Goal: Check status: Check status

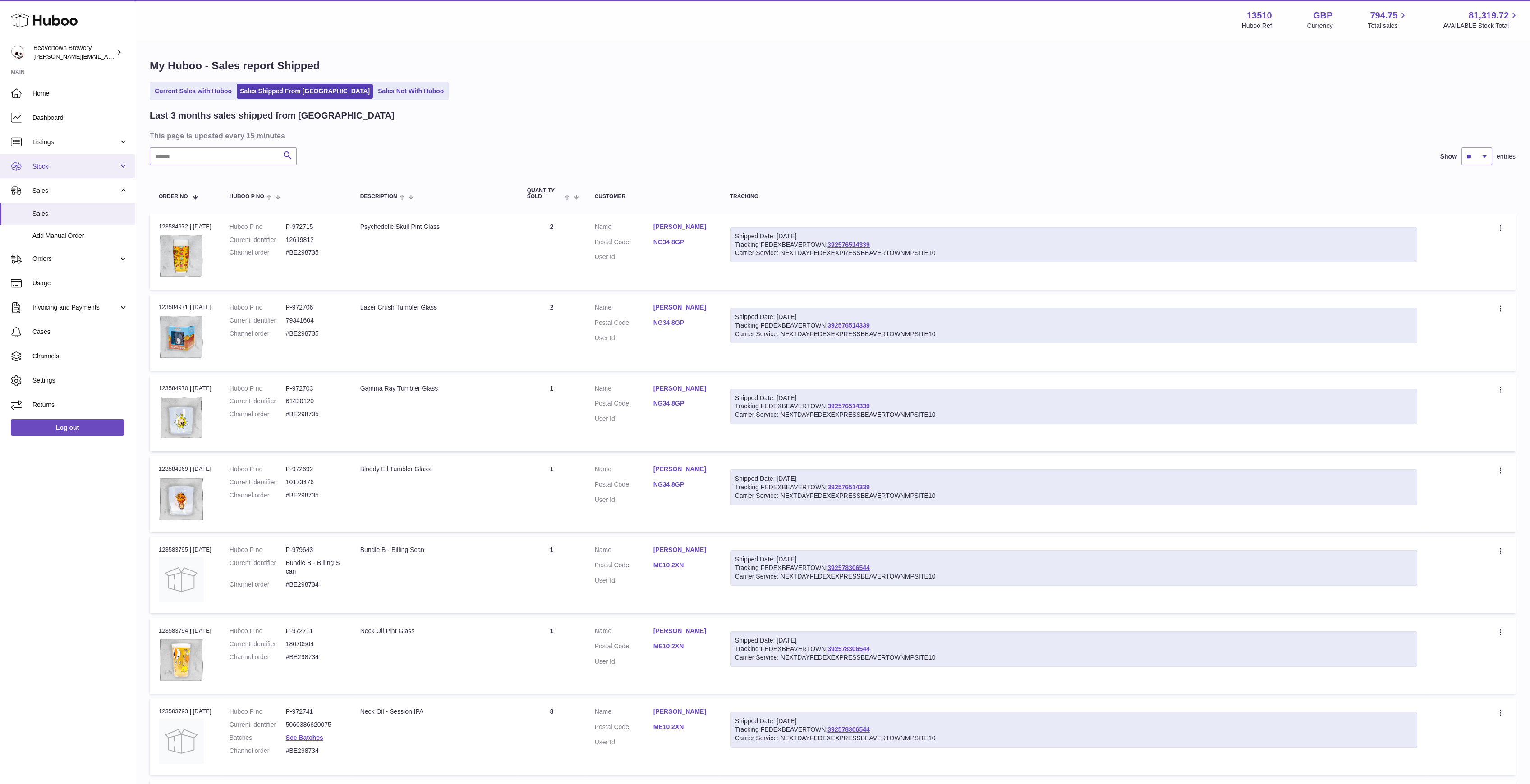
click at [60, 155] on link "Stock" at bounding box center [68, 166] width 135 height 24
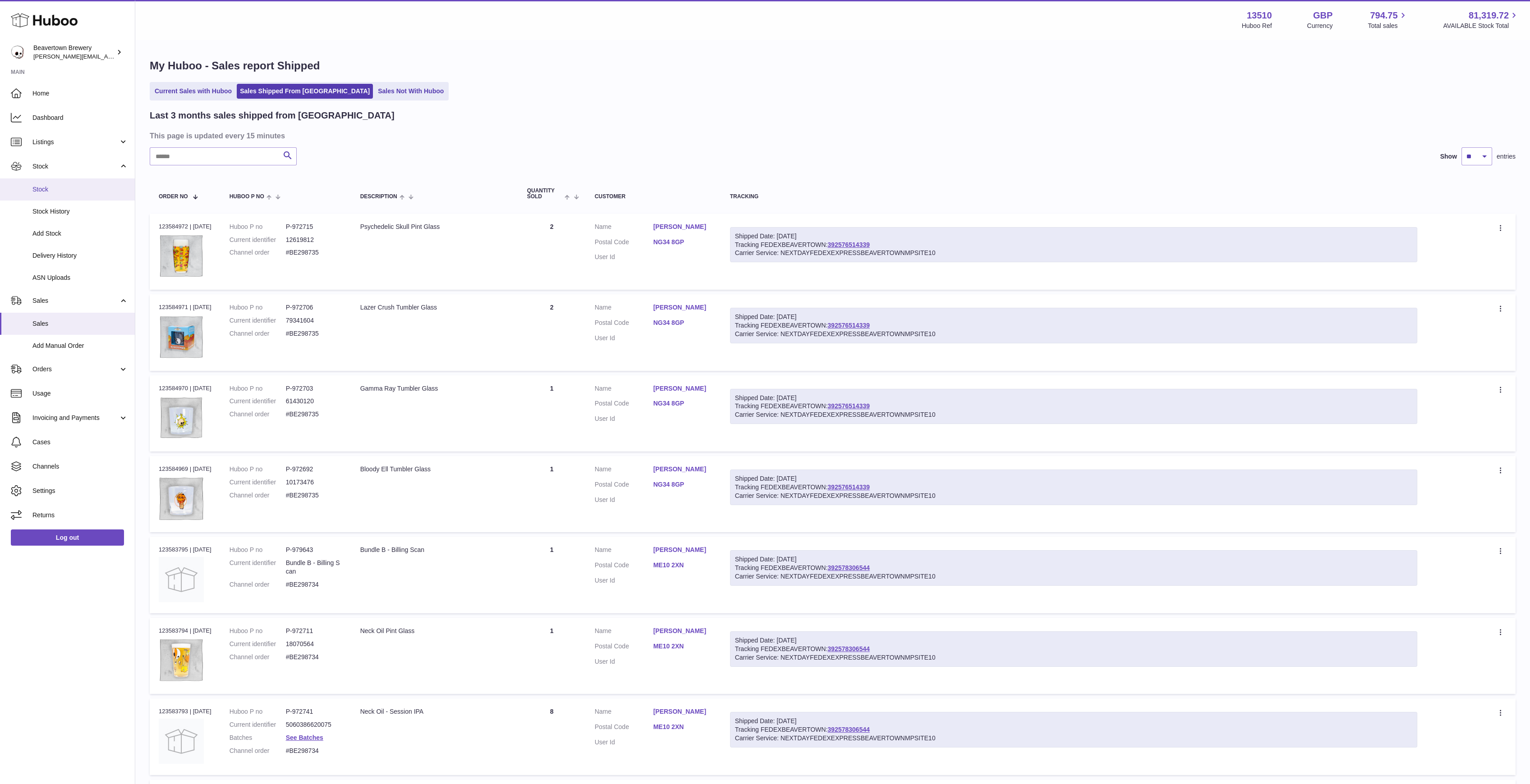
click at [69, 189] on span "Stock" at bounding box center [80, 189] width 96 height 8
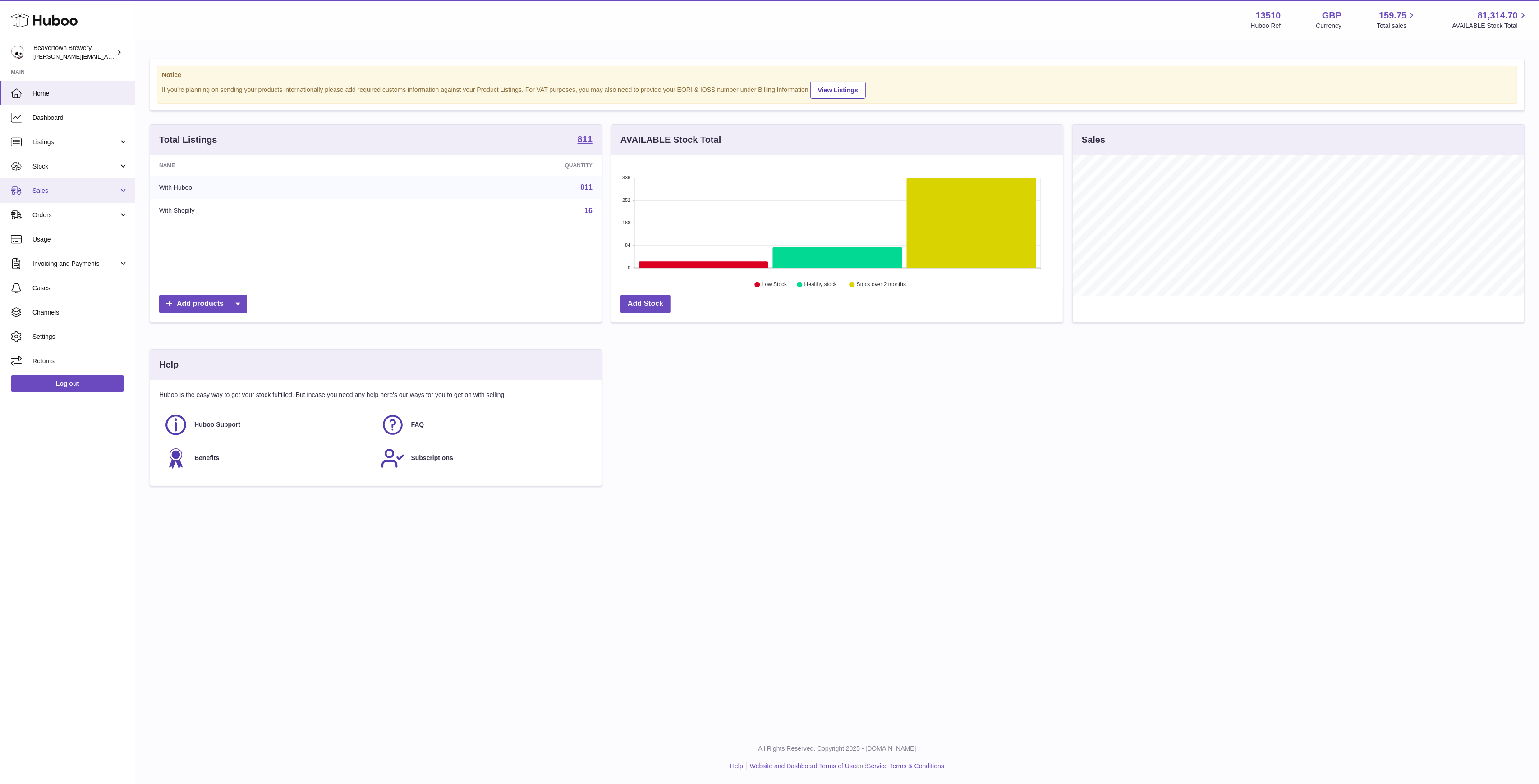
scroll to position [140, 452]
click at [58, 183] on link "Sales" at bounding box center [68, 190] width 135 height 24
click at [63, 218] on link "Sales" at bounding box center [68, 214] width 135 height 22
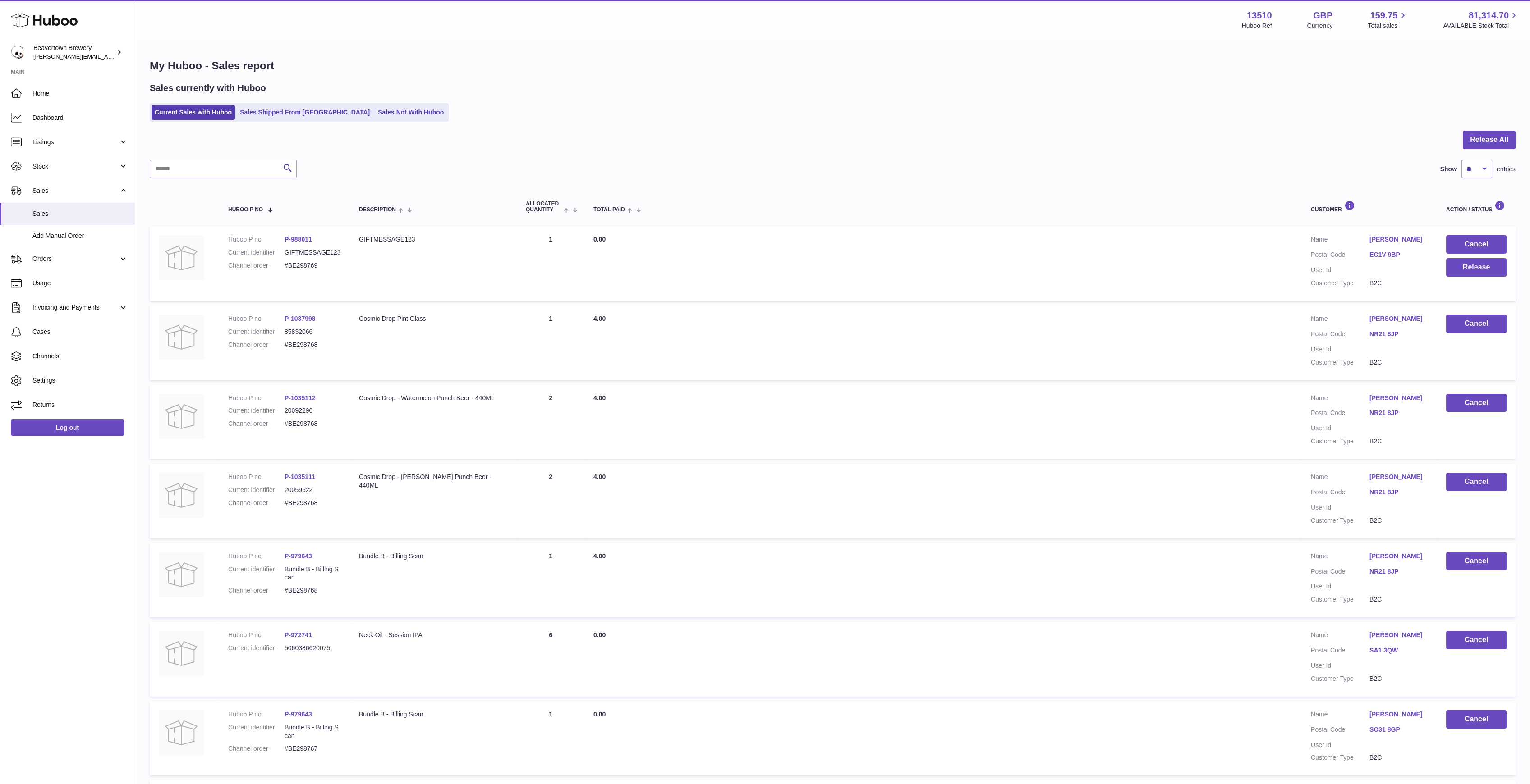
click at [296, 103] on div "Sales currently with Huboo Current Sales with Huboo Sales Shipped From Huboo Sa…" at bounding box center [833, 102] width 1366 height 39
click at [296, 108] on link "Sales Shipped From Huboo" at bounding box center [305, 112] width 136 height 15
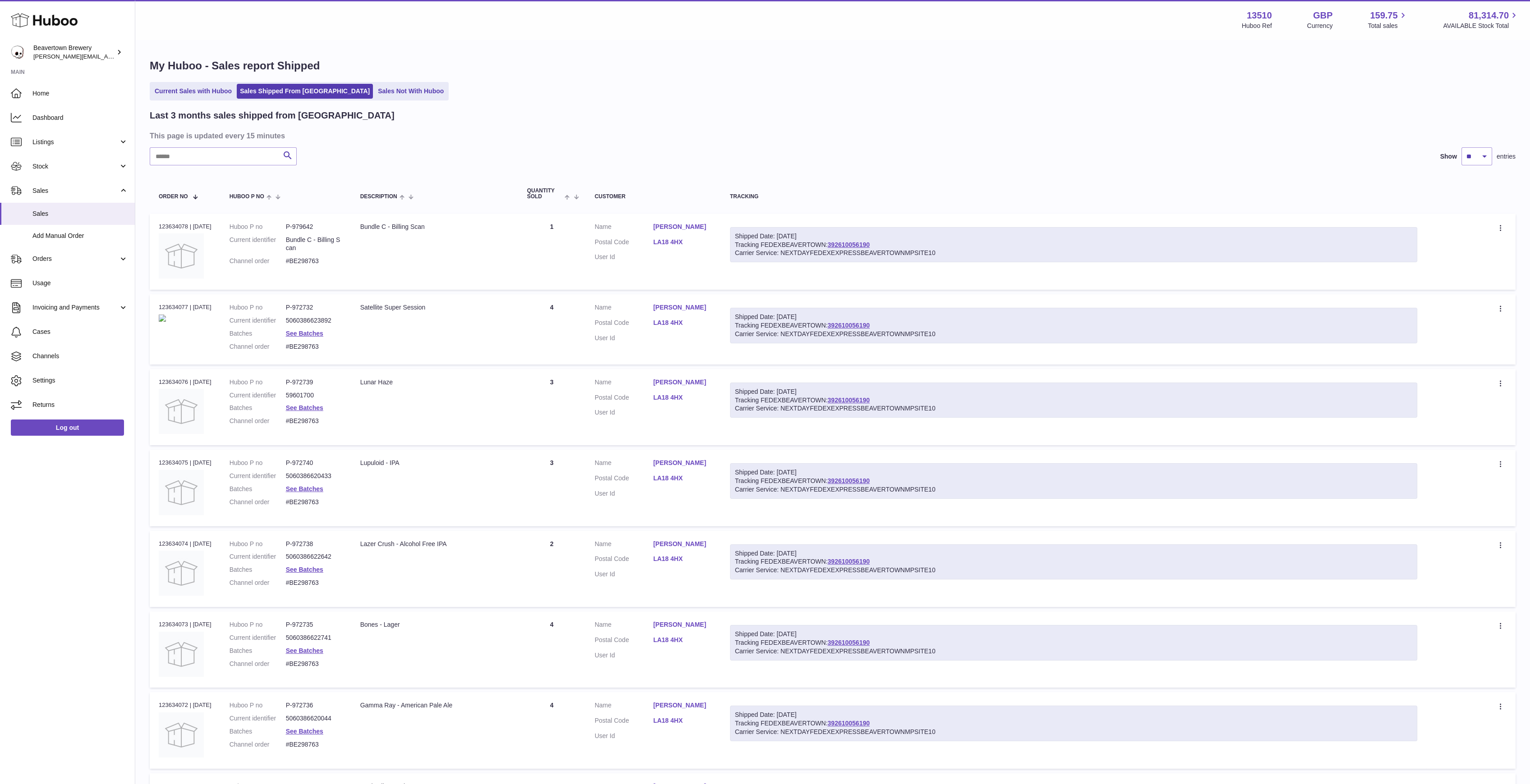
click at [207, 141] on div "Last 3 months sales shipped from Huboo This page is updated every 15 minutes Se…" at bounding box center [833, 570] width 1366 height 923
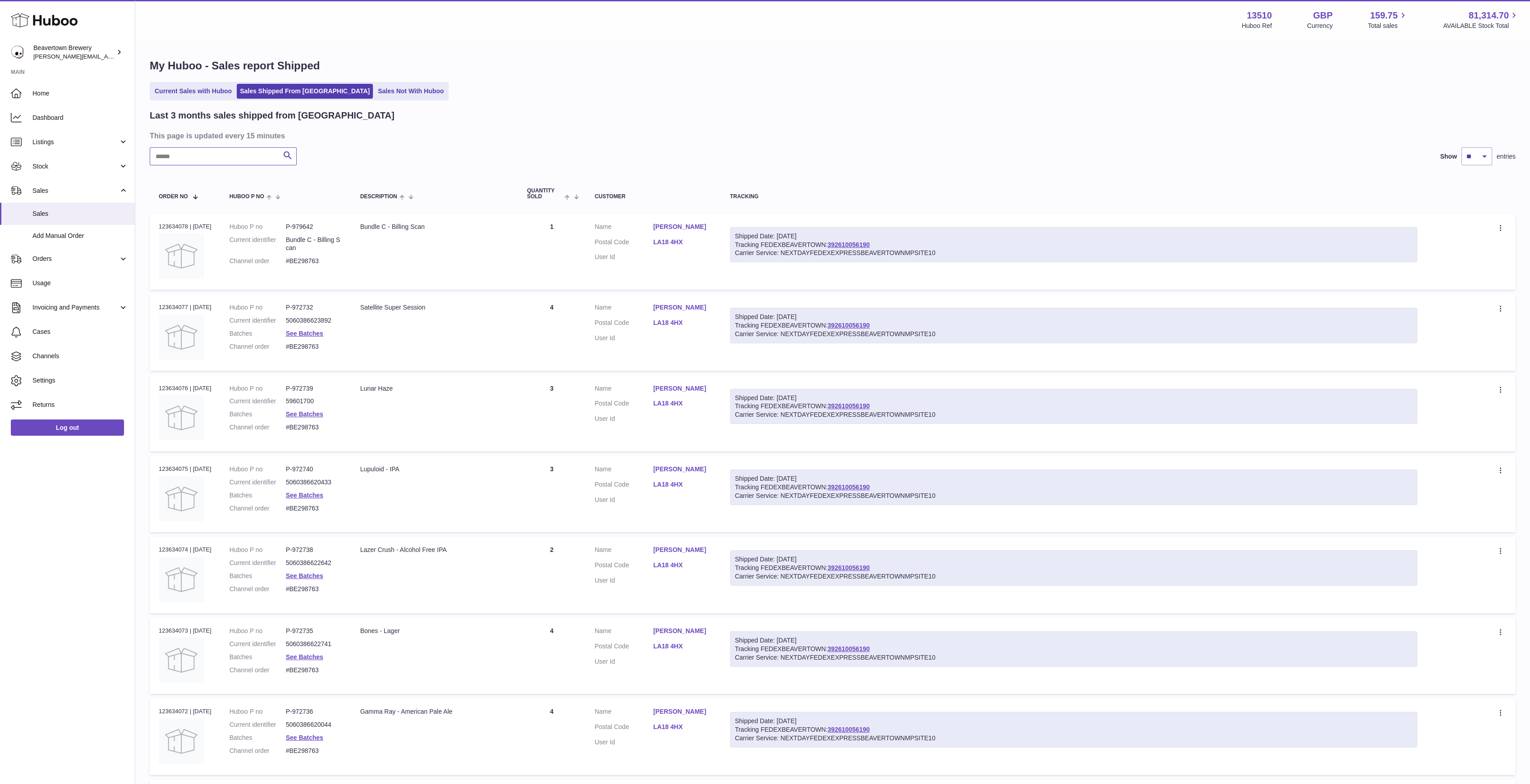
click at [208, 152] on input "text" at bounding box center [223, 156] width 147 height 18
paste input "*****"
type input "*****"
